Goal: Information Seeking & Learning: Learn about a topic

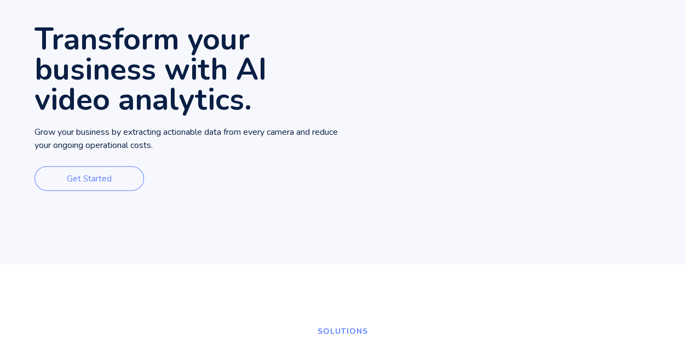
scroll to position [34, 0]
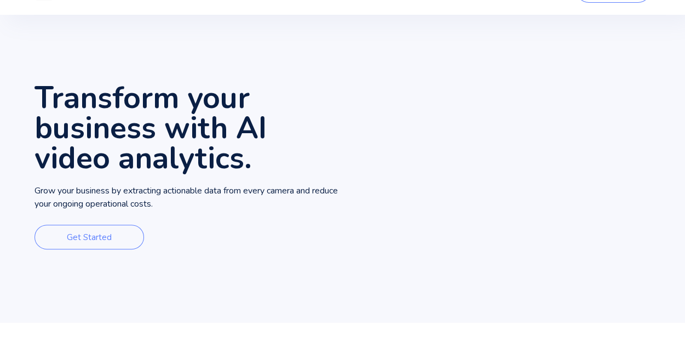
click at [332, 182] on div "Transform your business with AI video analytics. Grow your business by extracti…" at bounding box center [188, 169] width 308 height 308
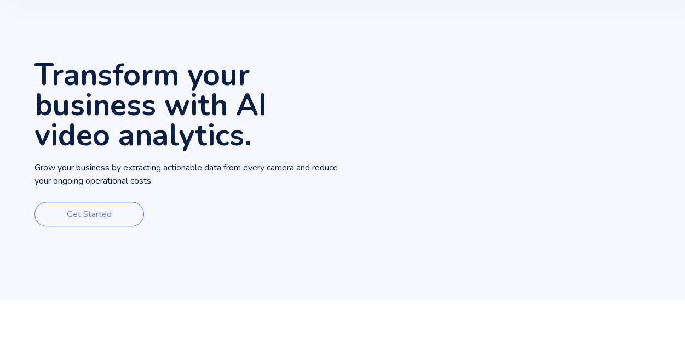
scroll to position [58, 0]
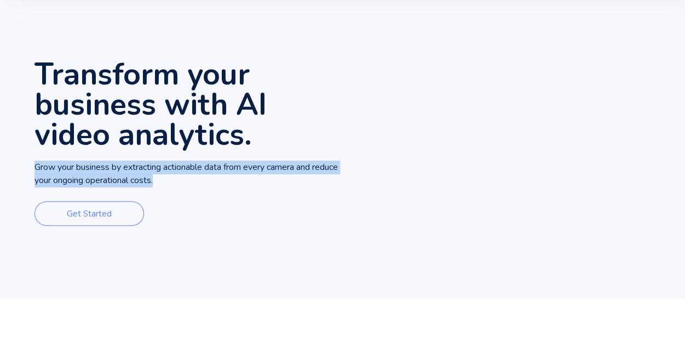
drag, startPoint x: 33, startPoint y: 167, endPoint x: 196, endPoint y: 191, distance: 164.9
click at [196, 191] on div "Transform your business with AI video analytics. Grow your business by extracti…" at bounding box center [342, 145] width 685 height 308
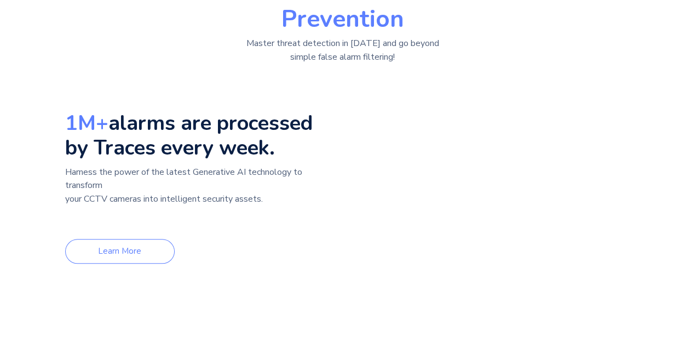
scroll to position [459, 0]
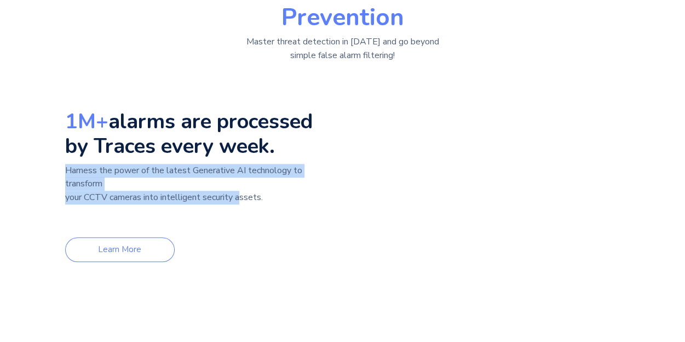
drag, startPoint x: 62, startPoint y: 170, endPoint x: 239, endPoint y: 195, distance: 179.2
click at [239, 195] on div "SolutionS Generative AI for Instant Alarm Prevention Master threat detection in…" at bounding box center [342, 126] width 616 height 370
click at [104, 178] on p "Harness the power of the latest Generative AI technology to transform your CCTV…" at bounding box center [201, 191] width 272 height 54
drag, startPoint x: 61, startPoint y: 168, endPoint x: 263, endPoint y: 193, distance: 203.1
click at [263, 193] on div "SolutionS Generative AI for Instant Alarm Prevention Master threat detection in…" at bounding box center [342, 126] width 616 height 370
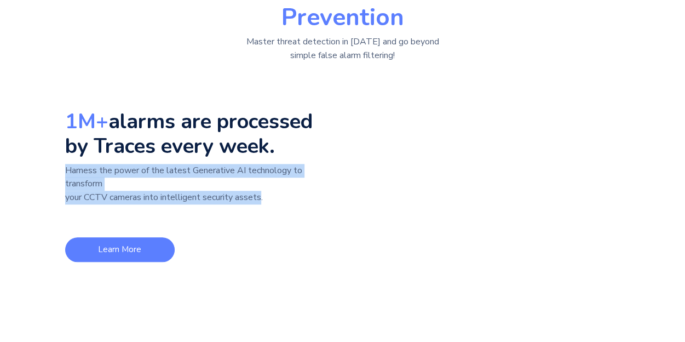
click at [147, 247] on link "Learn More" at bounding box center [119, 249] width 109 height 25
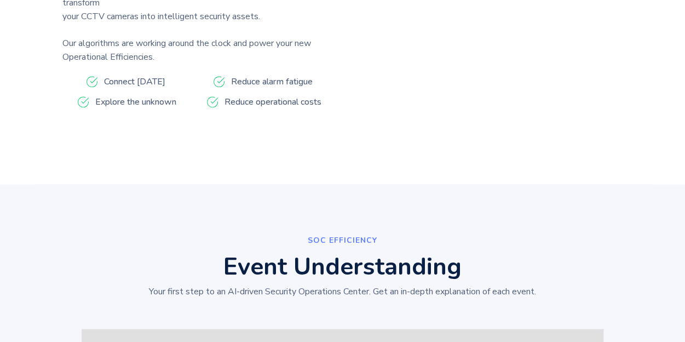
scroll to position [628, 0]
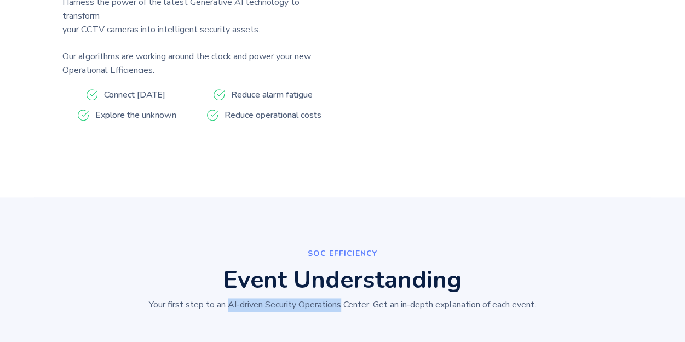
drag, startPoint x: 224, startPoint y: 266, endPoint x: 339, endPoint y: 264, distance: 114.4
click at [339, 298] on p "Your first step to an AI-driven Security Operations Center. Get an in-depth exp…" at bounding box center [342, 305] width 387 height 14
copy p "AI-driven Security Operations"
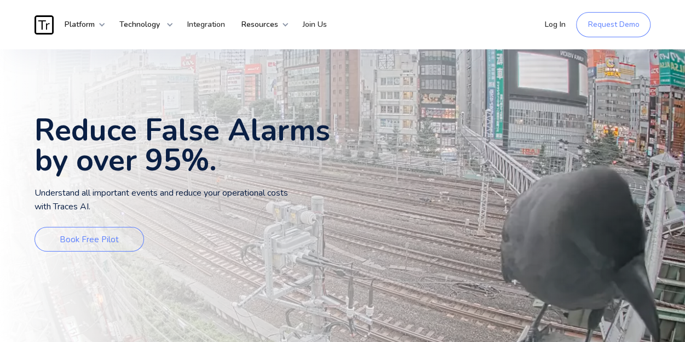
scroll to position [0, 0]
